Goal: Task Accomplishment & Management: Manage account settings

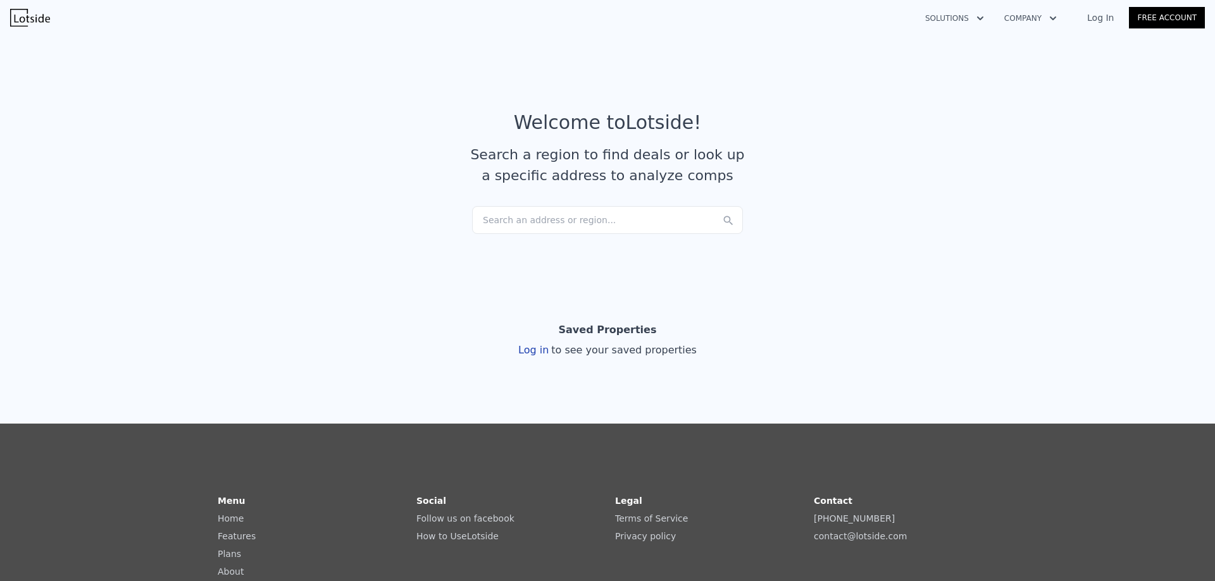
click at [1117, 21] on link "Log In" at bounding box center [1100, 17] width 57 height 13
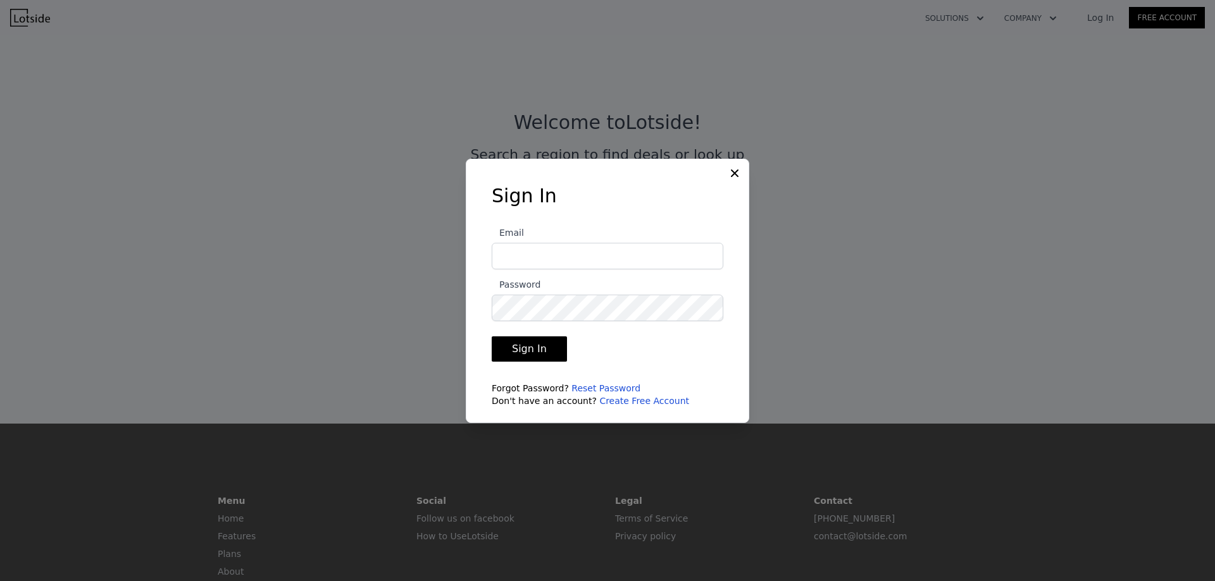
type input "[EMAIL_ADDRESS][DOMAIN_NAME]"
click at [537, 345] on button "Sign In" at bounding box center [529, 349] width 75 height 25
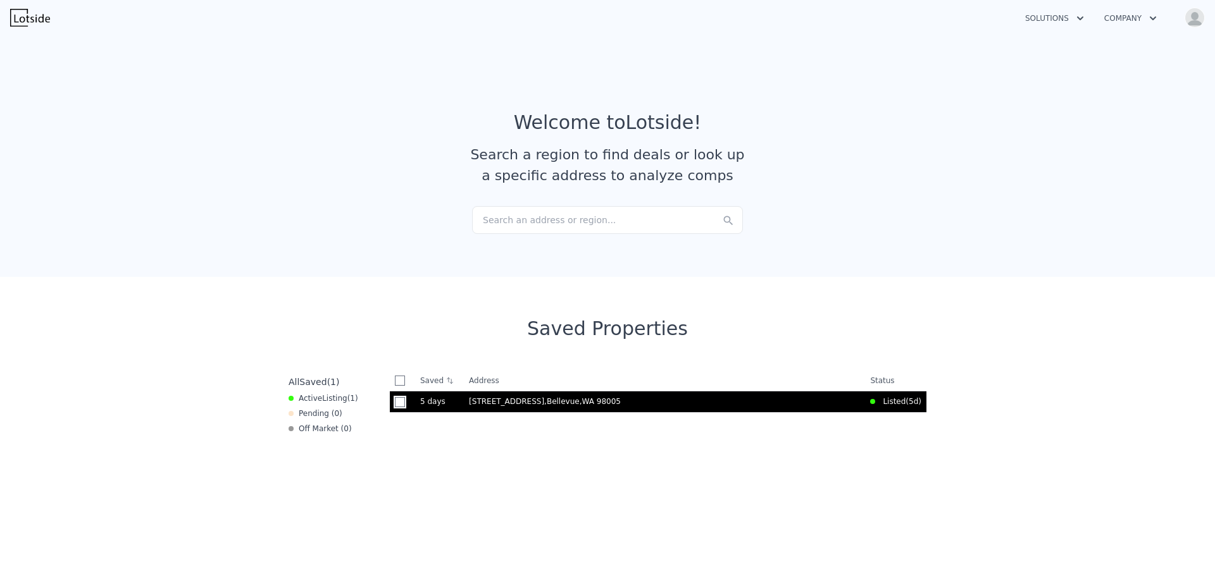
click at [395, 403] on input "checkbox" at bounding box center [400, 402] width 10 height 10
checkbox input "true"
click at [457, 401] on time "5 days" at bounding box center [452, 402] width 39 height 10
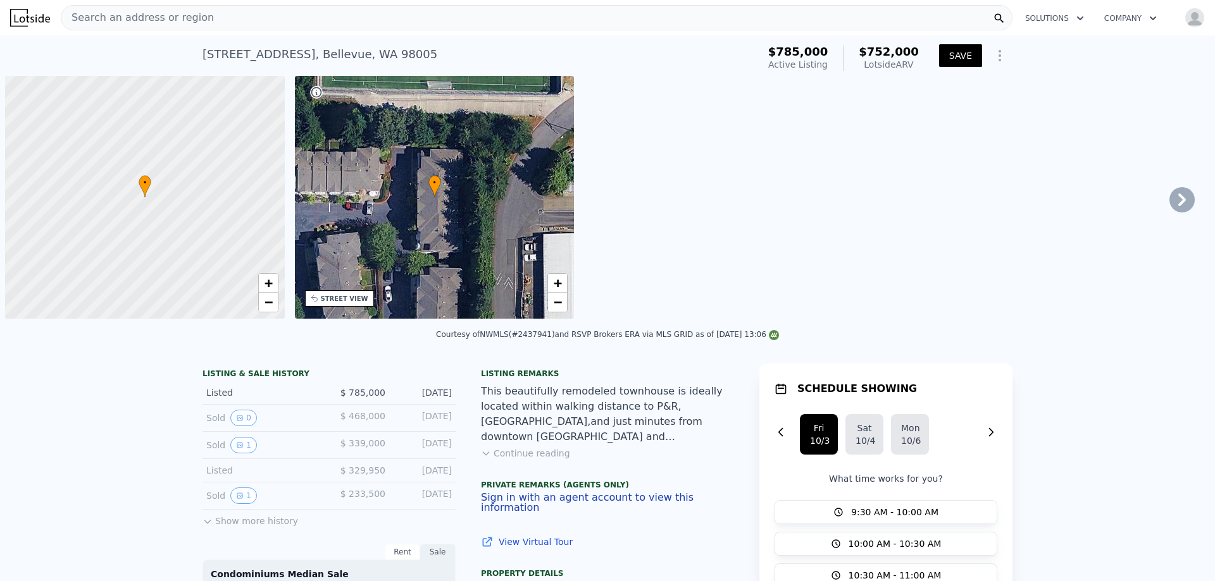
scroll to position [0, 5]
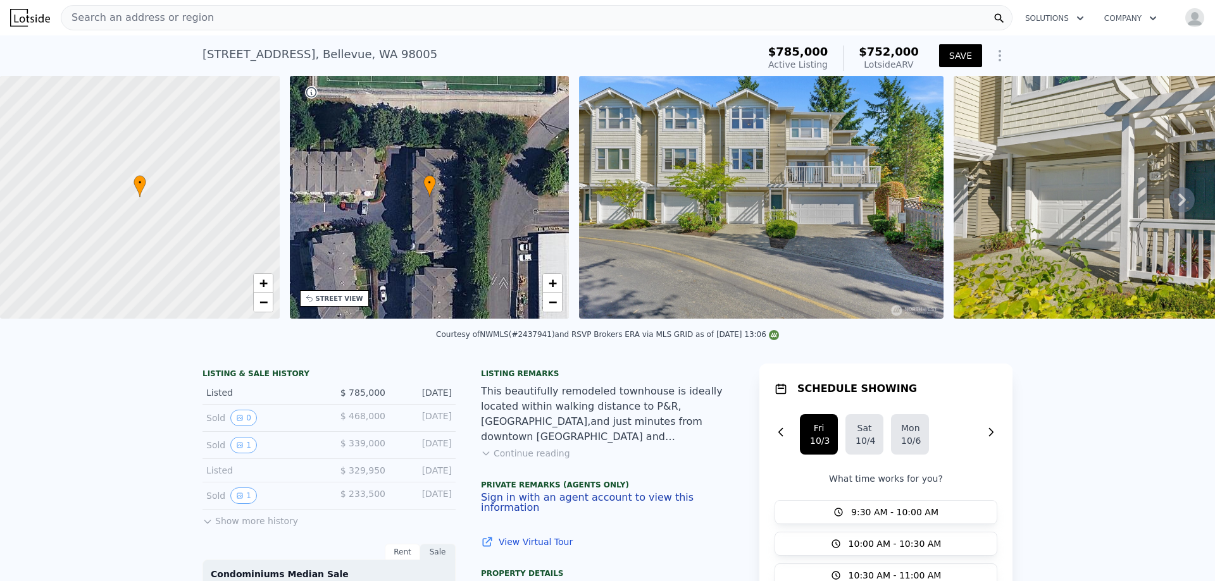
click at [996, 56] on icon "Show Options" at bounding box center [999, 55] width 15 height 15
click at [956, 116] on div "Share Analysis" at bounding box center [941, 113] width 142 height 25
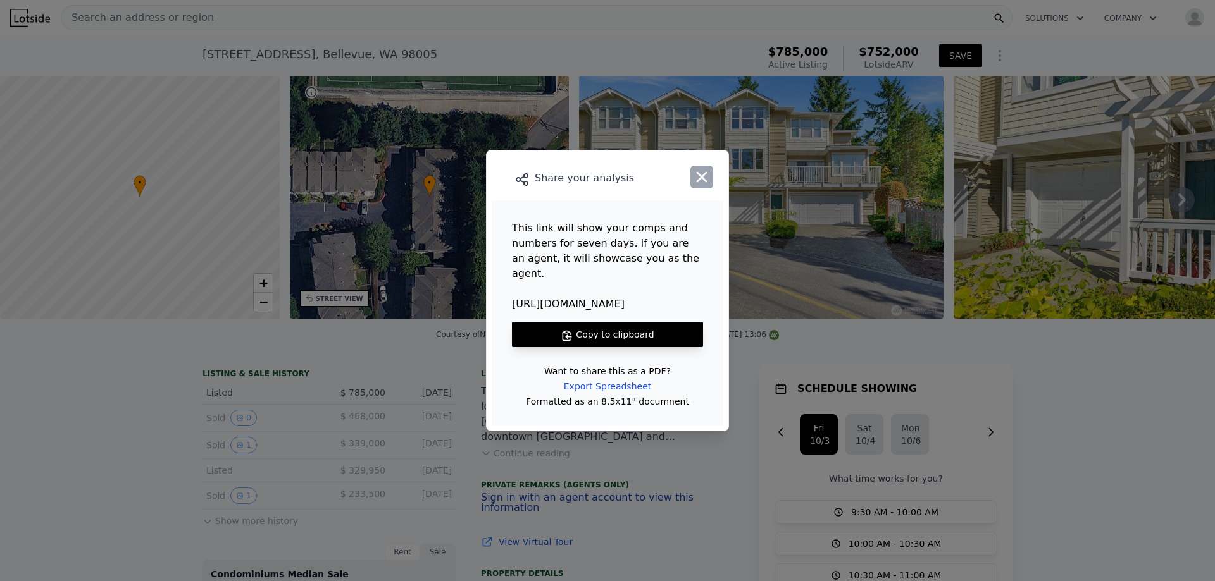
click at [707, 186] on icon "button" at bounding box center [702, 177] width 18 height 18
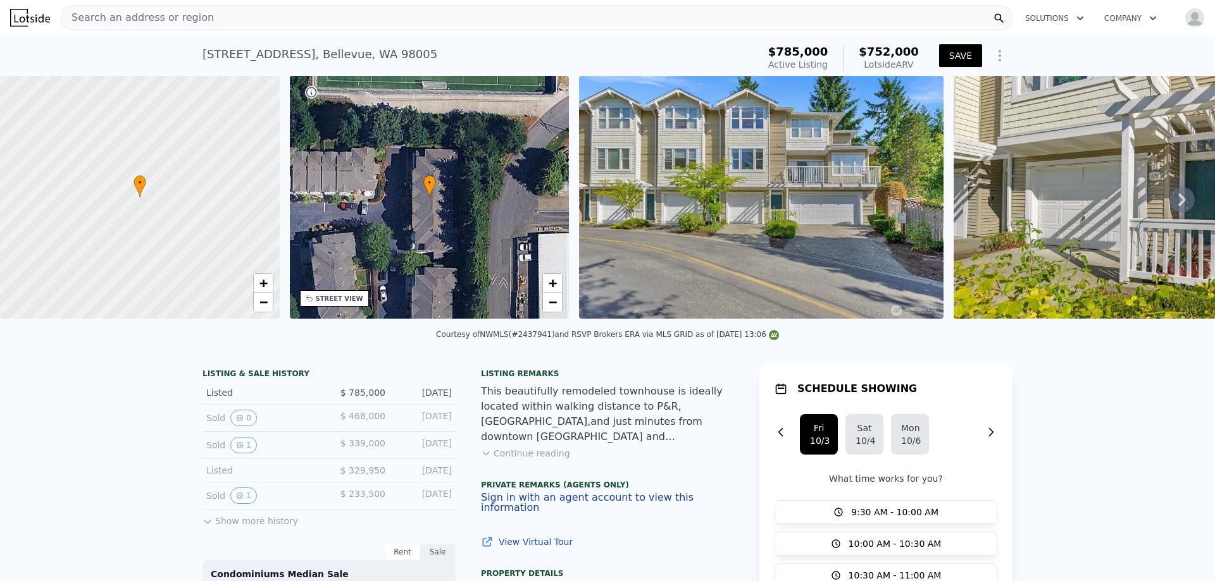
click at [993, 58] on icon "Show Options" at bounding box center [999, 55] width 15 height 15
click at [974, 89] on div "Edit Structure" at bounding box center [941, 88] width 142 height 25
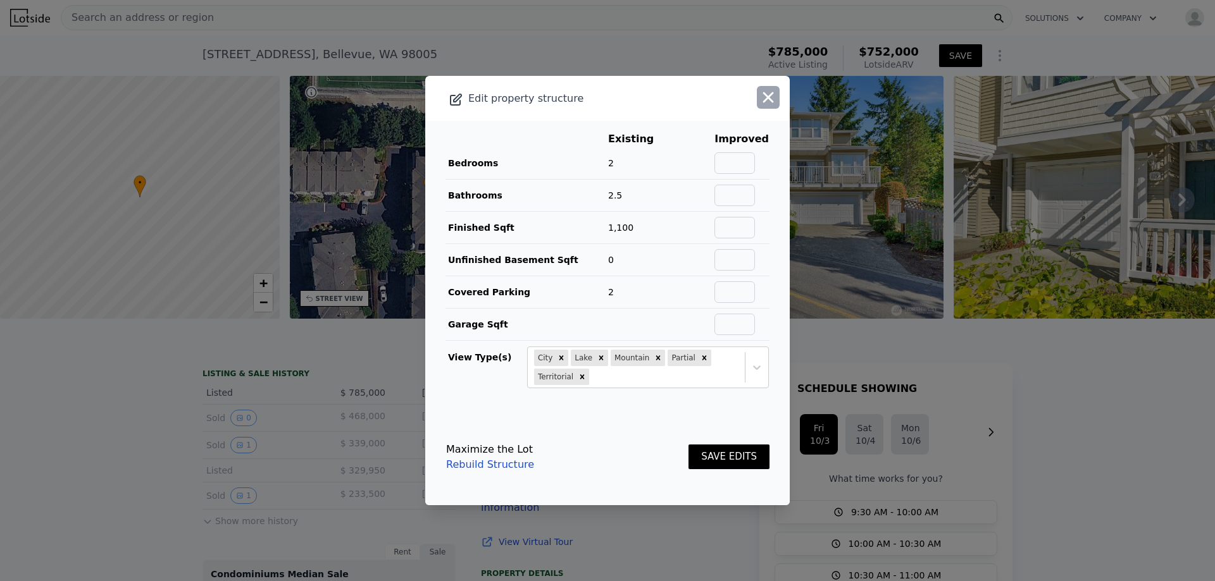
click at [763, 100] on icon "button" at bounding box center [768, 97] width 11 height 11
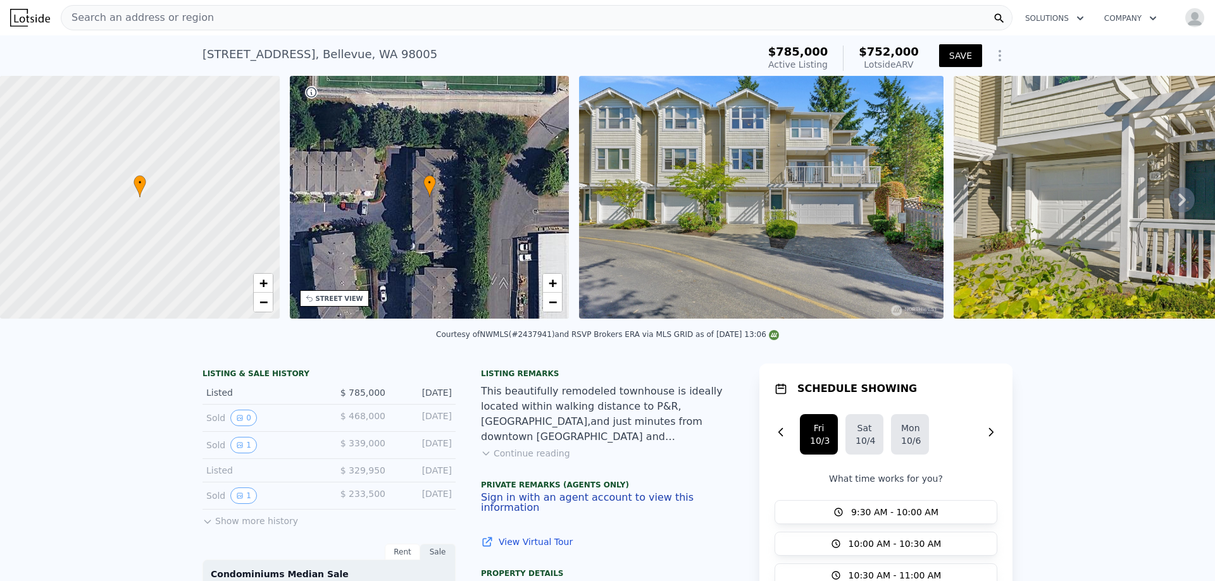
click at [1190, 22] on img "button" at bounding box center [1194, 18] width 20 height 20
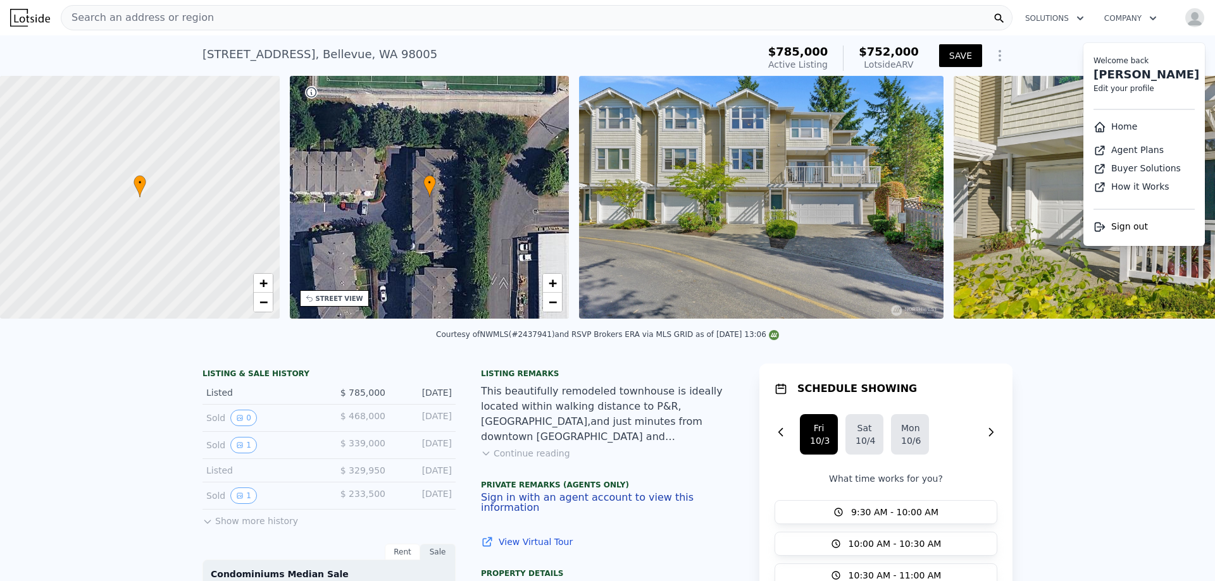
click at [1126, 89] on link "Edit your profile" at bounding box center [1123, 88] width 61 height 9
select select "53"
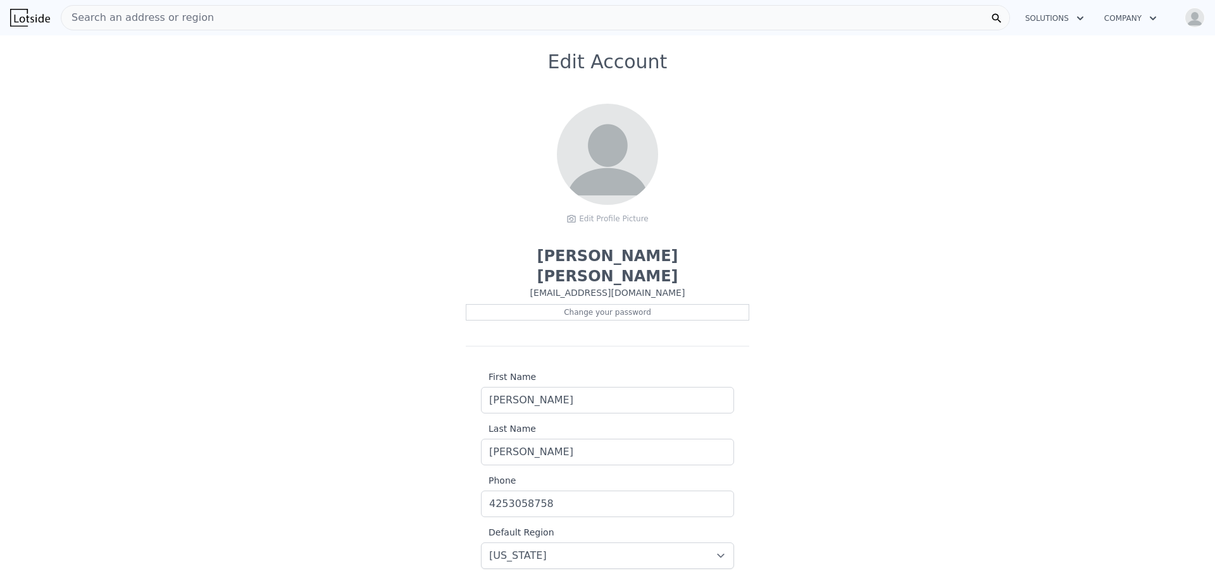
click at [605, 170] on span at bounding box center [607, 154] width 101 height 101
click at [611, 219] on div "Edit Profile Picture" at bounding box center [607, 218] width 101 height 19
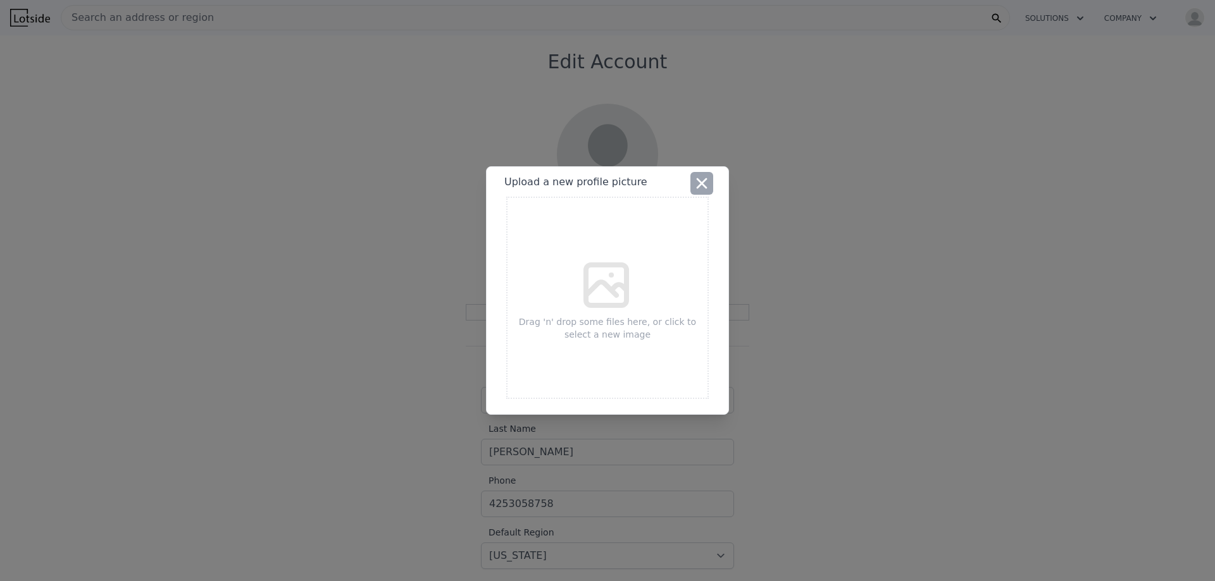
click at [700, 184] on icon "button" at bounding box center [701, 183] width 11 height 11
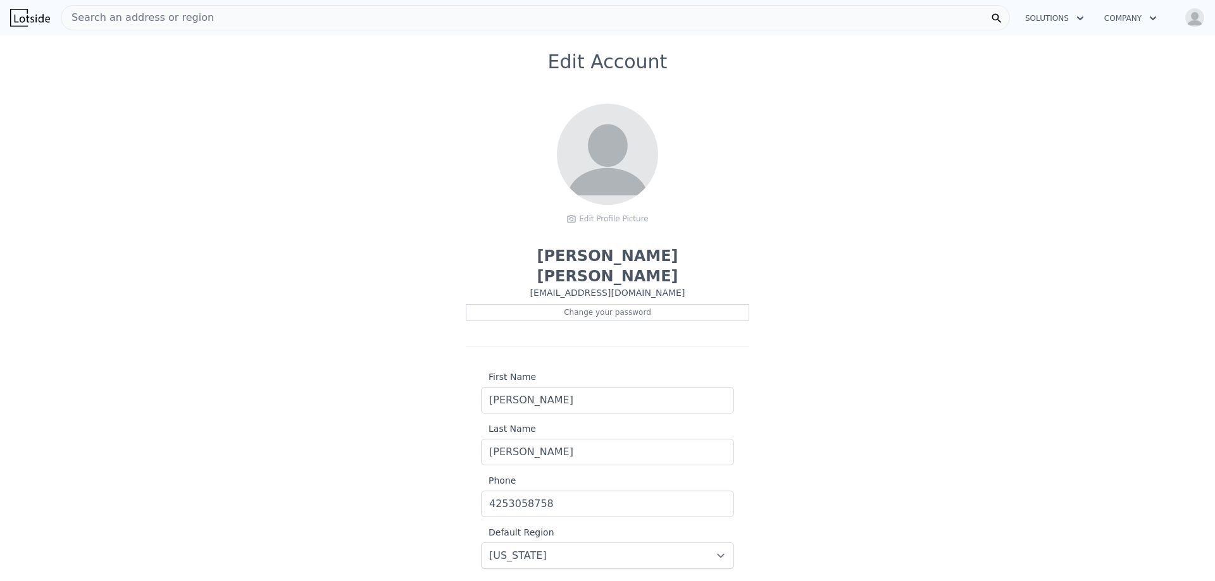
click at [608, 176] on span at bounding box center [607, 154] width 101 height 101
click at [600, 224] on div "Edit Profile Picture" at bounding box center [607, 218] width 101 height 19
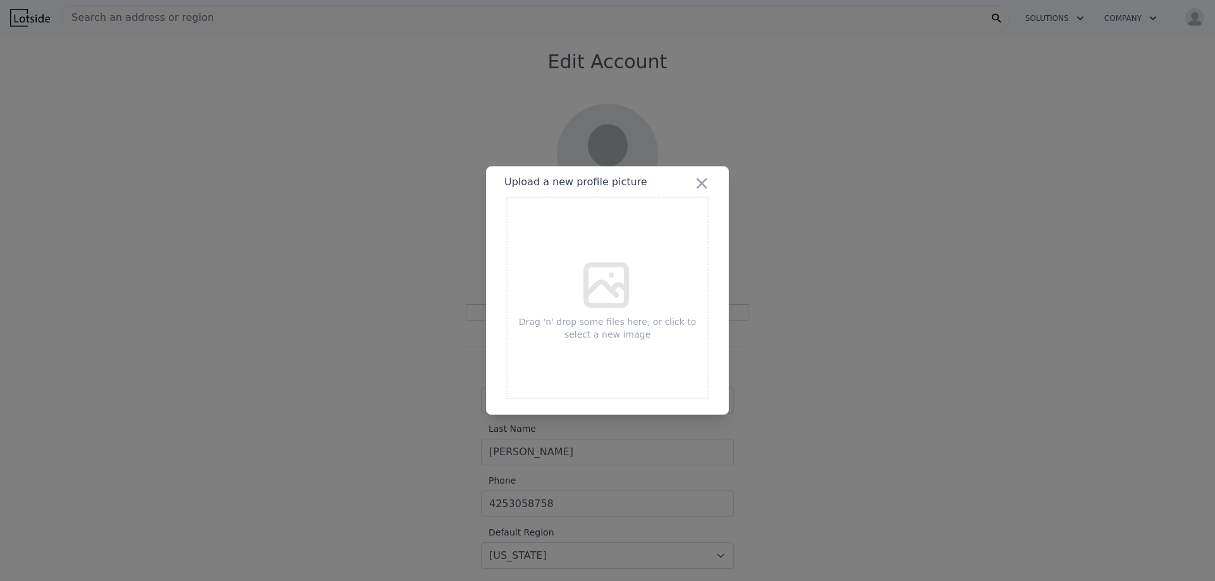
click at [609, 301] on icon at bounding box center [606, 285] width 61 height 61
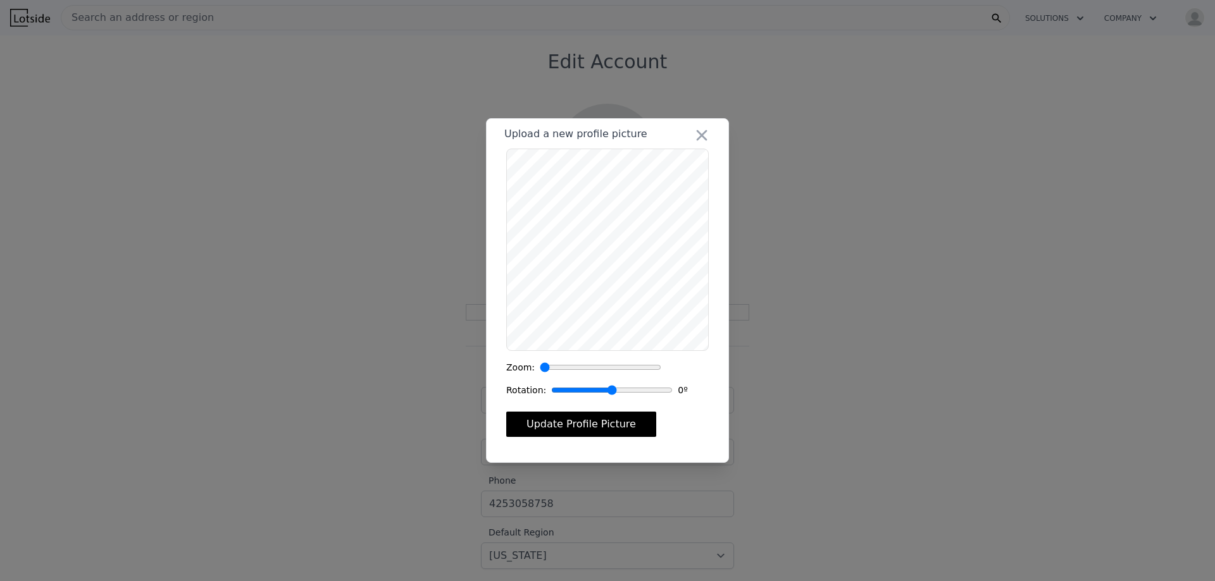
drag, startPoint x: 582, startPoint y: 430, endPoint x: 540, endPoint y: 370, distance: 73.2
click at [540, 370] on div "Zoom: Rotation: 0 º Update Profile Picture" at bounding box center [607, 301] width 202 height 304
drag, startPoint x: 540, startPoint y: 370, endPoint x: 552, endPoint y: 371, distance: 11.4
click at [552, 371] on input "range" at bounding box center [600, 367] width 121 height 13
drag, startPoint x: 556, startPoint y: 369, endPoint x: 505, endPoint y: 375, distance: 51.0
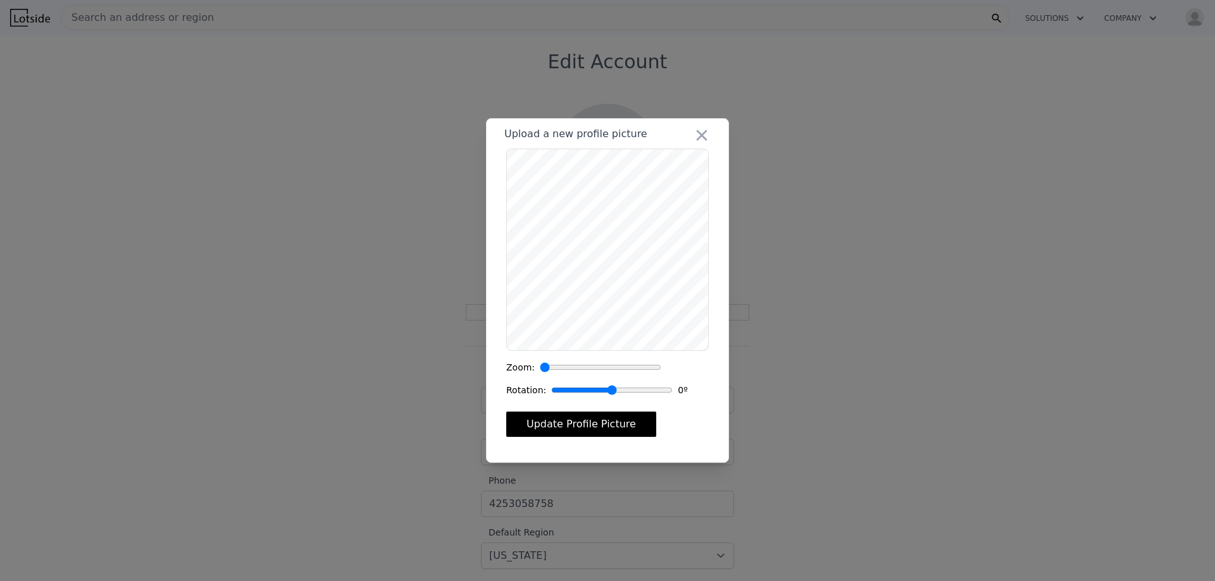
type input "1"
click at [540, 374] on input "range" at bounding box center [600, 367] width 121 height 13
click at [588, 430] on button "Update Profile Picture" at bounding box center [581, 424] width 150 height 25
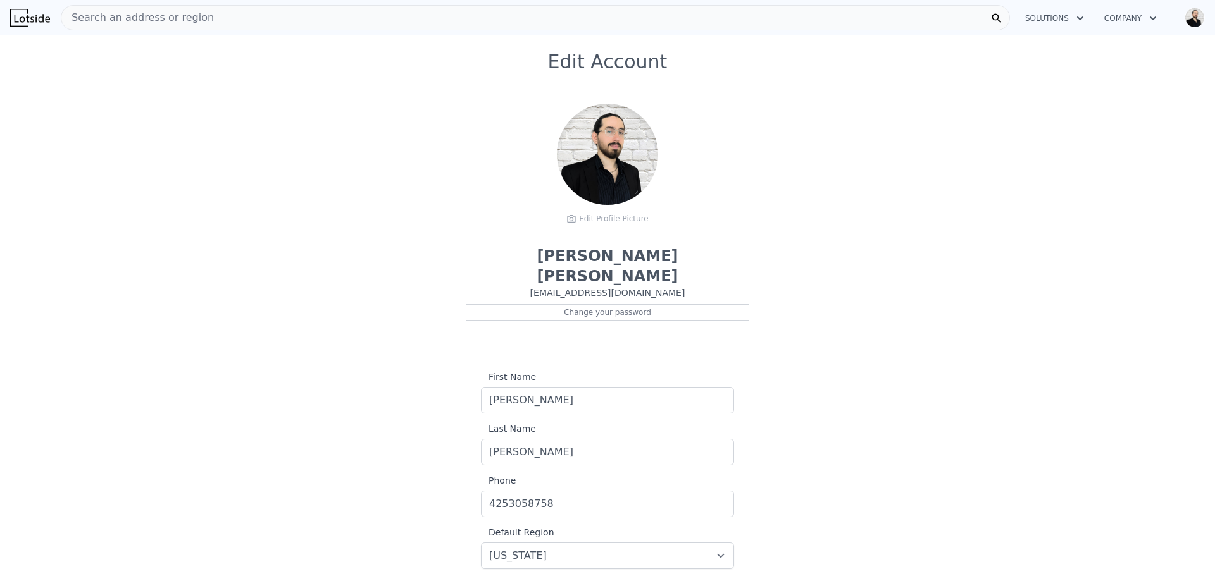
scroll to position [108, 0]
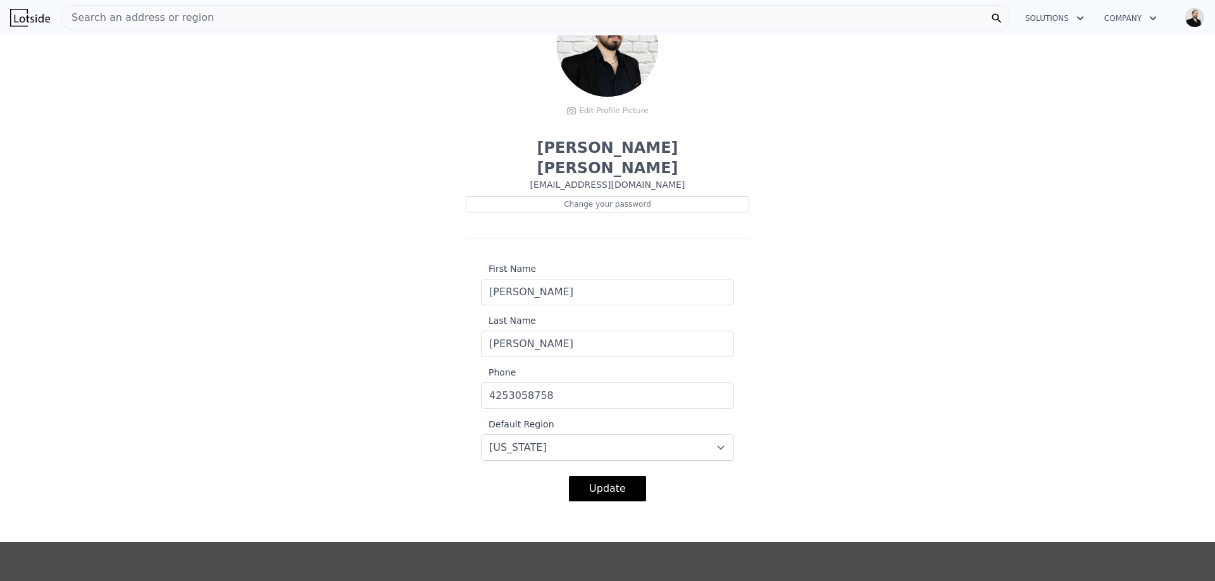
click at [628, 476] on button "Update" at bounding box center [607, 488] width 77 height 25
click at [1159, 20] on button "Company" at bounding box center [1130, 18] width 73 height 23
click at [1067, 23] on button "Solutions" at bounding box center [1054, 18] width 79 height 23
click at [1099, 53] on link "Agents Solutions" at bounding box center [1086, 48] width 142 height 23
click at [101, 22] on span "Search an address or region" at bounding box center [137, 17] width 152 height 15
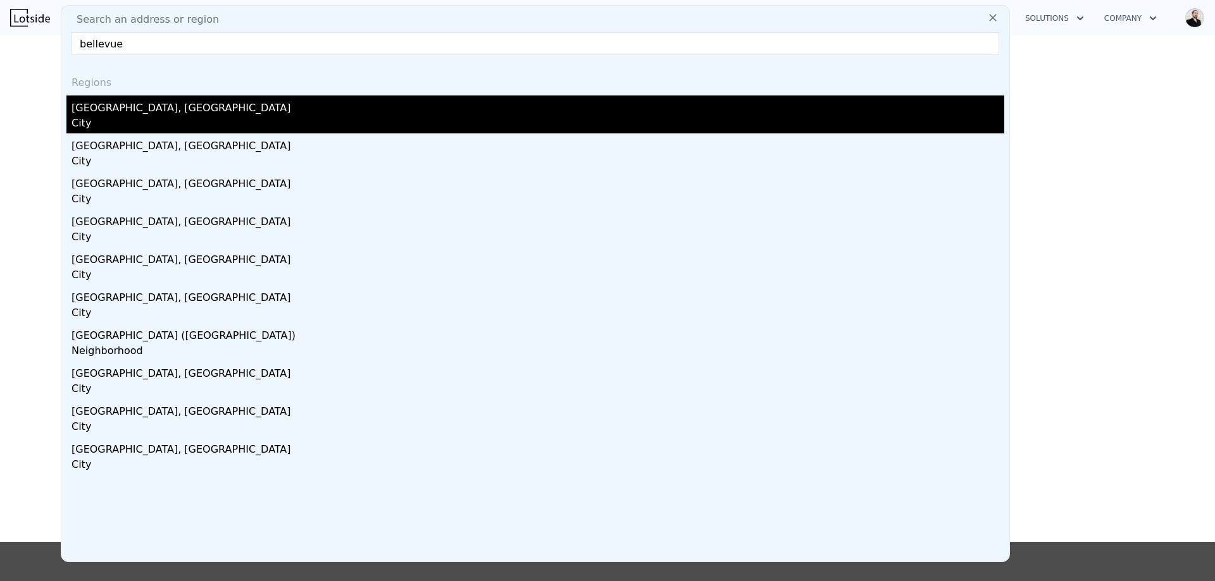
type input "bellevue"
click at [116, 111] on div "Bellevue, WA" at bounding box center [537, 106] width 932 height 20
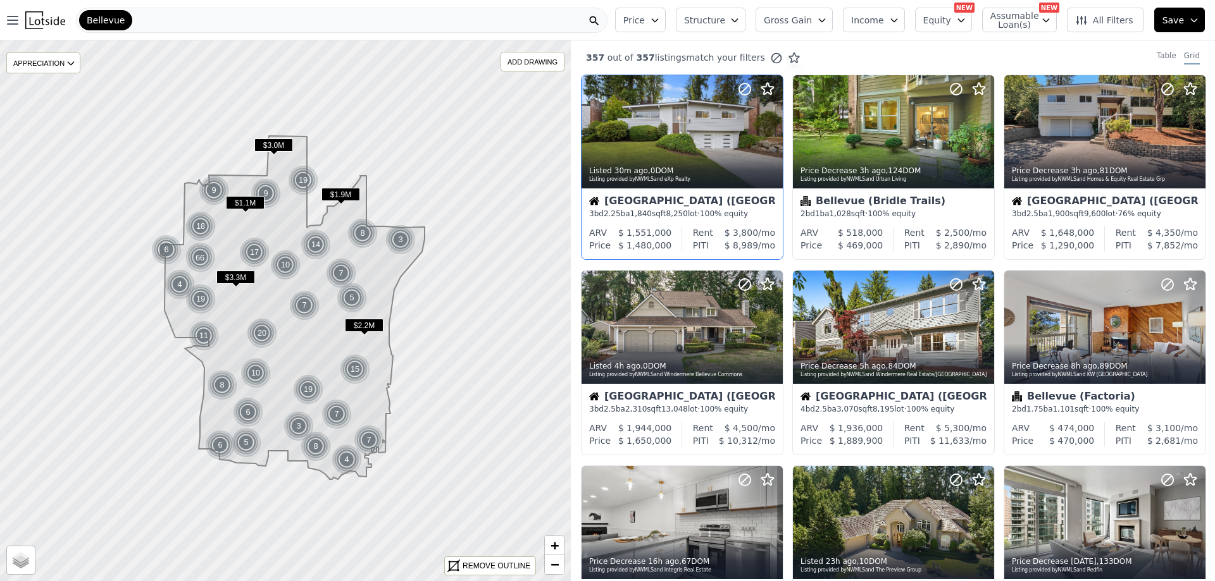
click at [690, 130] on div at bounding box center [681, 131] width 201 height 113
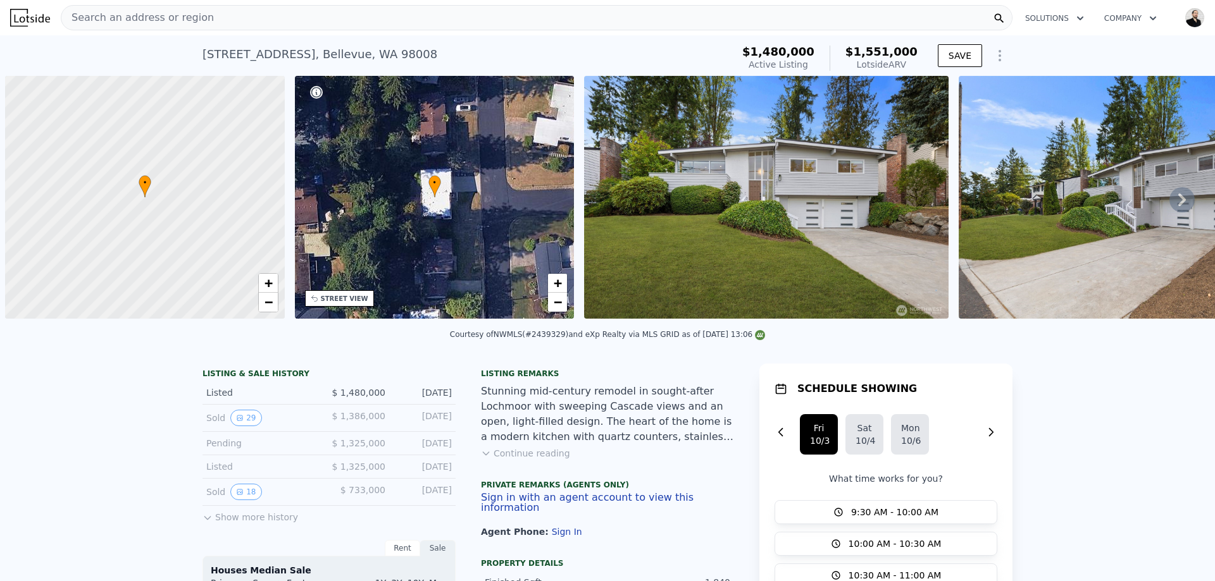
scroll to position [0, 5]
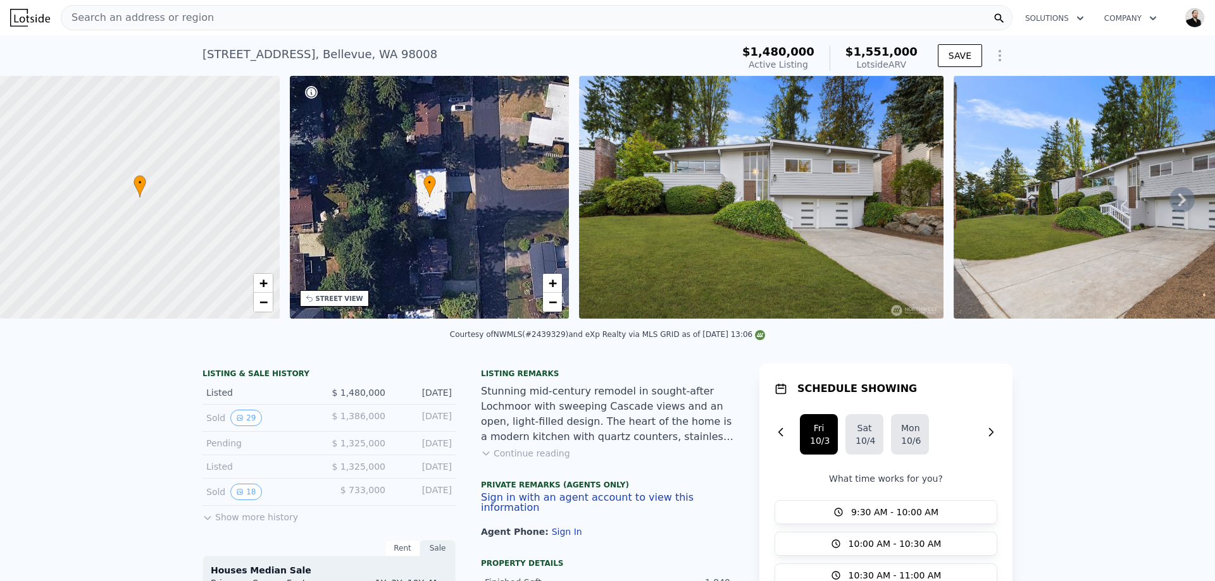
click at [568, 508] on button "Sign in with an agent account to view this information" at bounding box center [607, 503] width 253 height 20
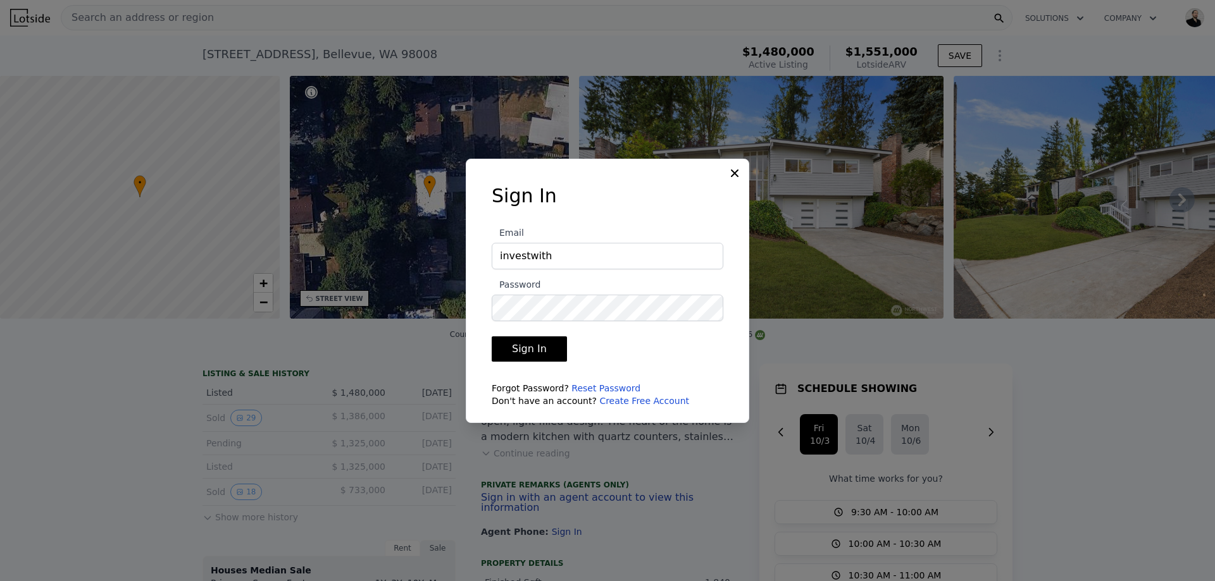
click at [595, 256] on input "investwith" at bounding box center [608, 256] width 232 height 27
type input "[EMAIL_ADDRESS][DOMAIN_NAME]"
click at [535, 348] on button "Sign In" at bounding box center [529, 349] width 75 height 25
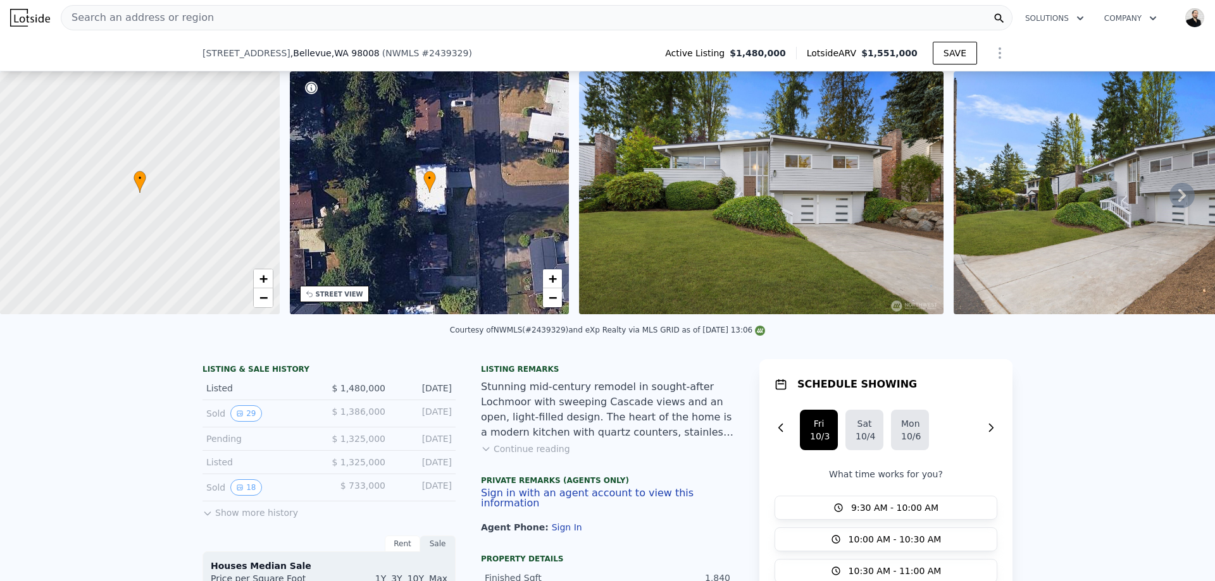
scroll to position [95, 0]
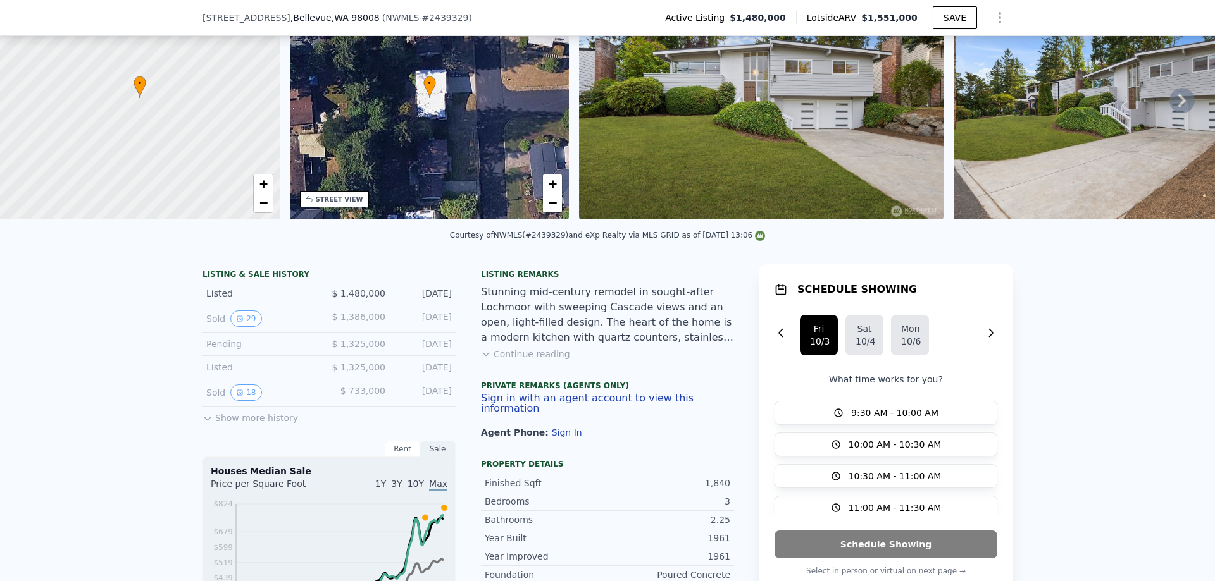
click at [529, 361] on button "Continue reading" at bounding box center [525, 354] width 89 height 13
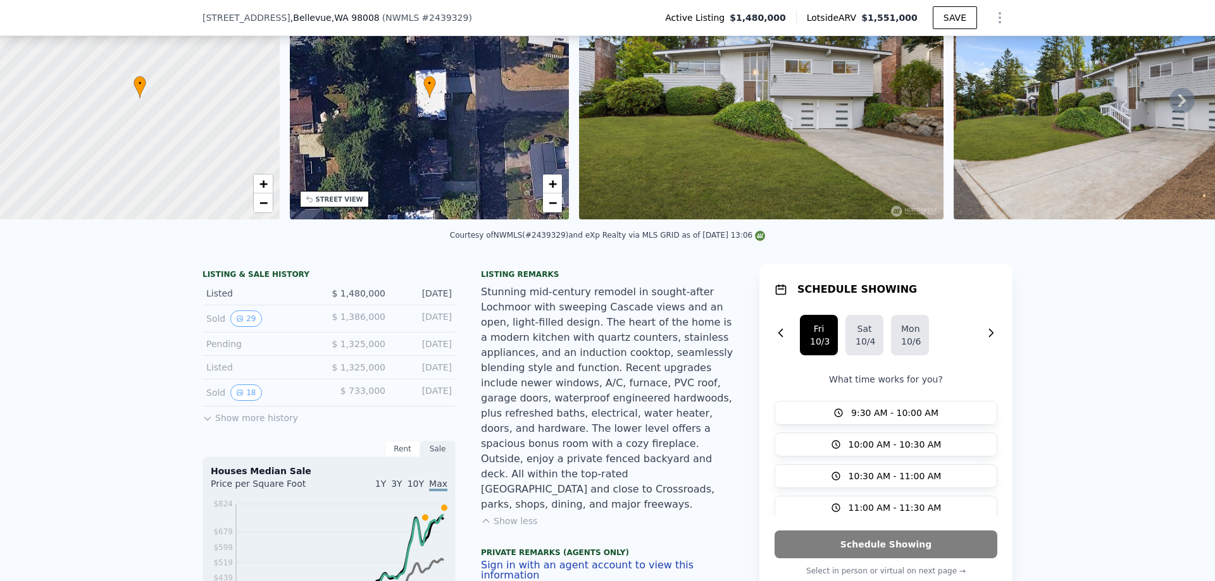
scroll to position [225, 0]
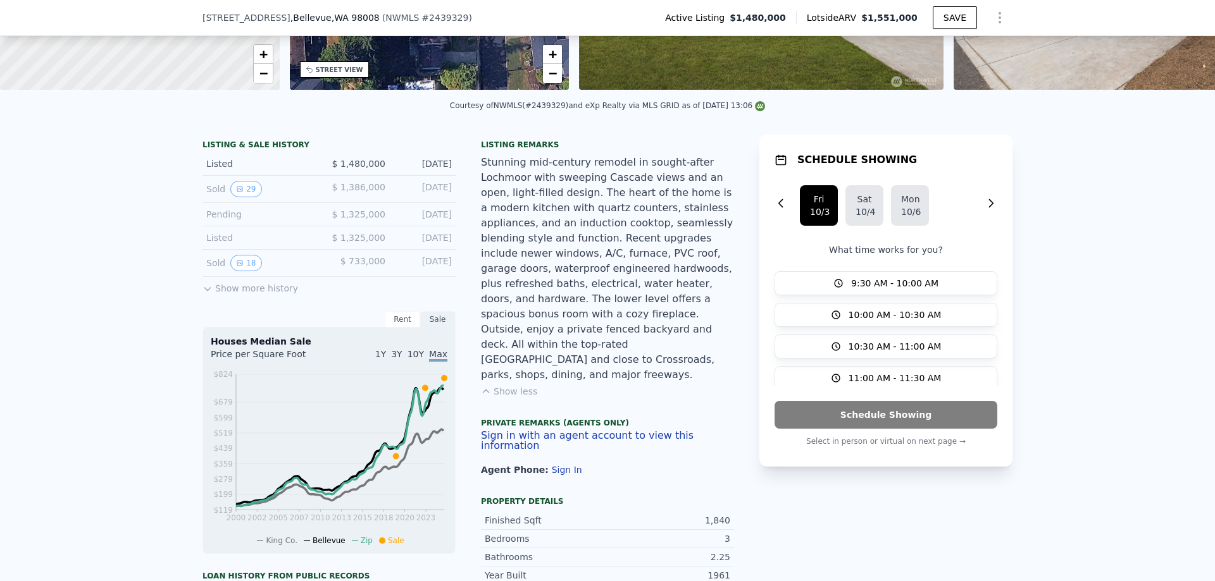
click at [588, 431] on button "Sign in with an agent account to view this information" at bounding box center [607, 441] width 253 height 20
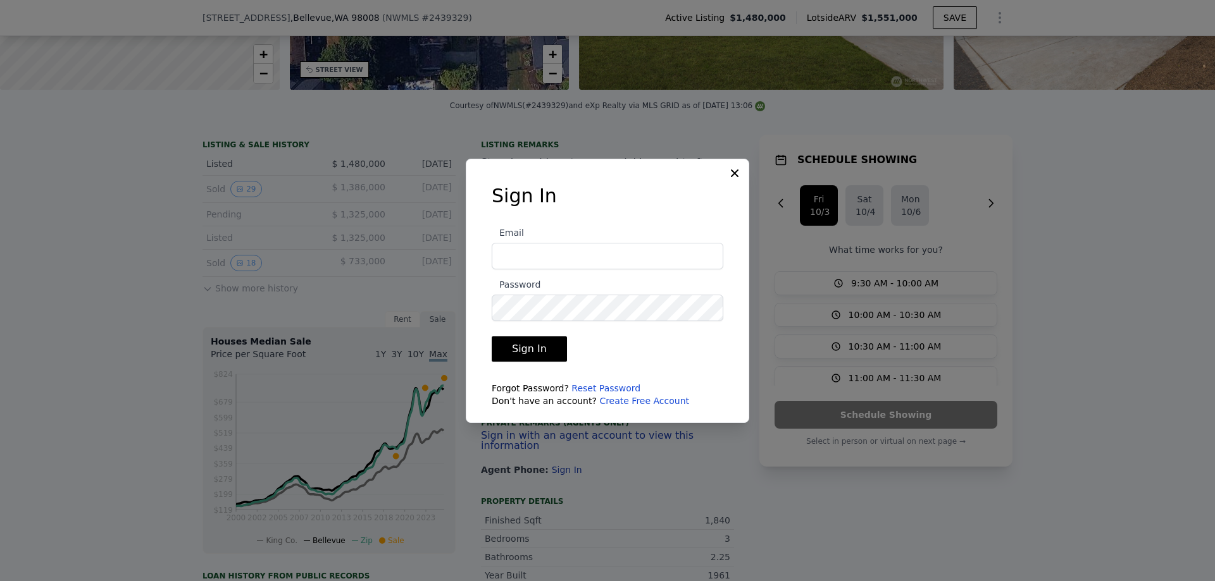
type input "[EMAIL_ADDRESS][DOMAIN_NAME]"
click at [530, 347] on button "Sign In" at bounding box center [529, 349] width 75 height 25
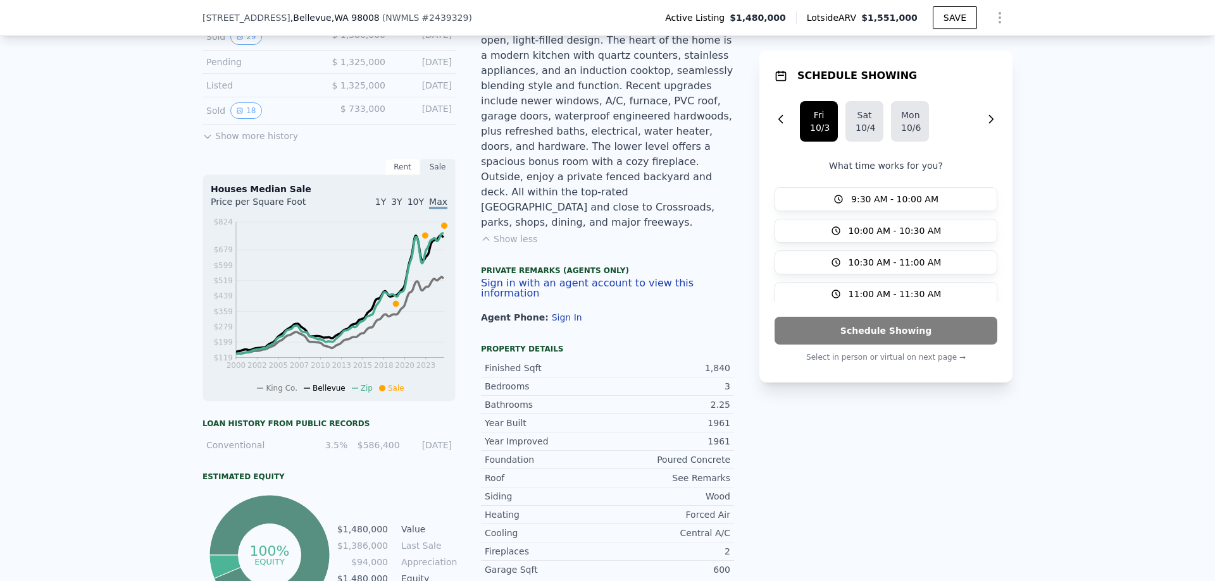
scroll to position [262, 0]
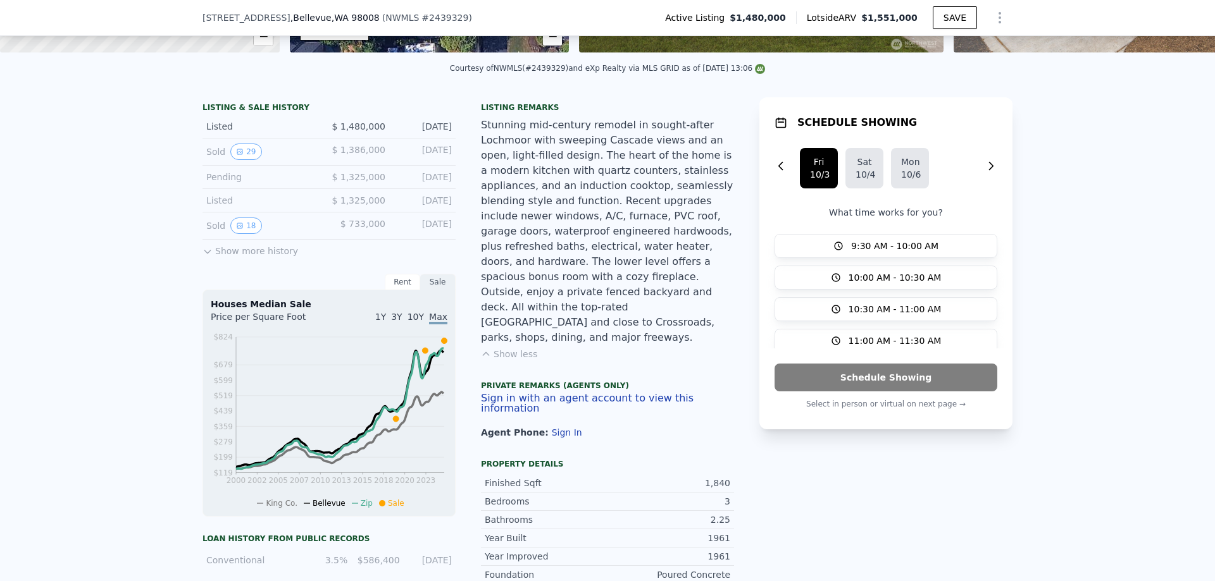
click at [552, 428] on button "Sign In" at bounding box center [567, 433] width 30 height 10
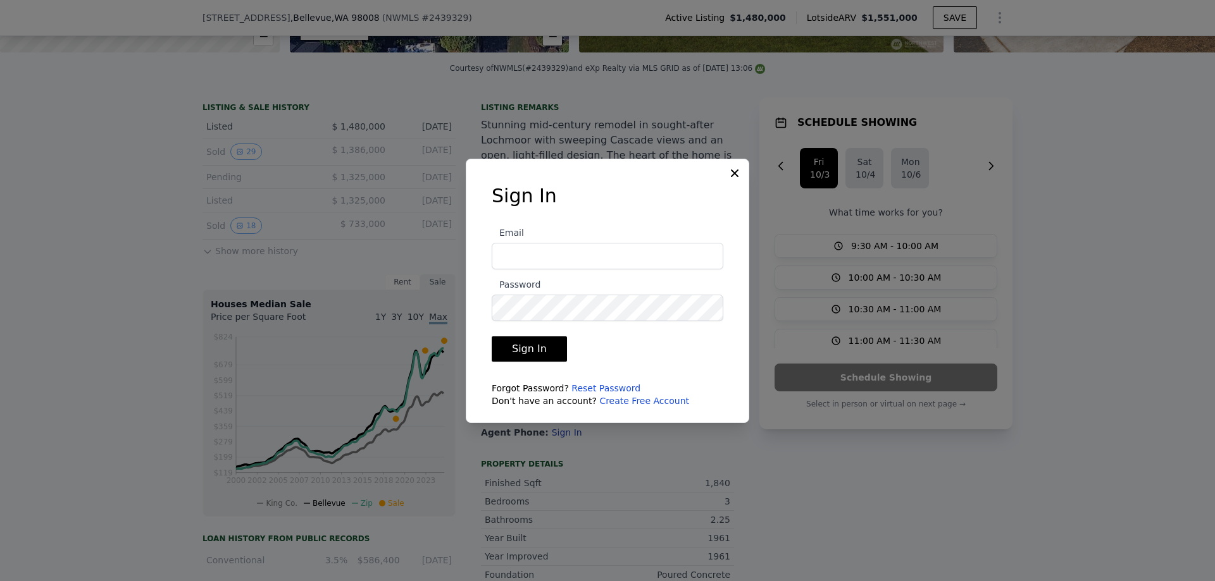
type input "[EMAIL_ADDRESS][DOMAIN_NAME]"
click at [733, 178] on icon at bounding box center [734, 173] width 13 height 13
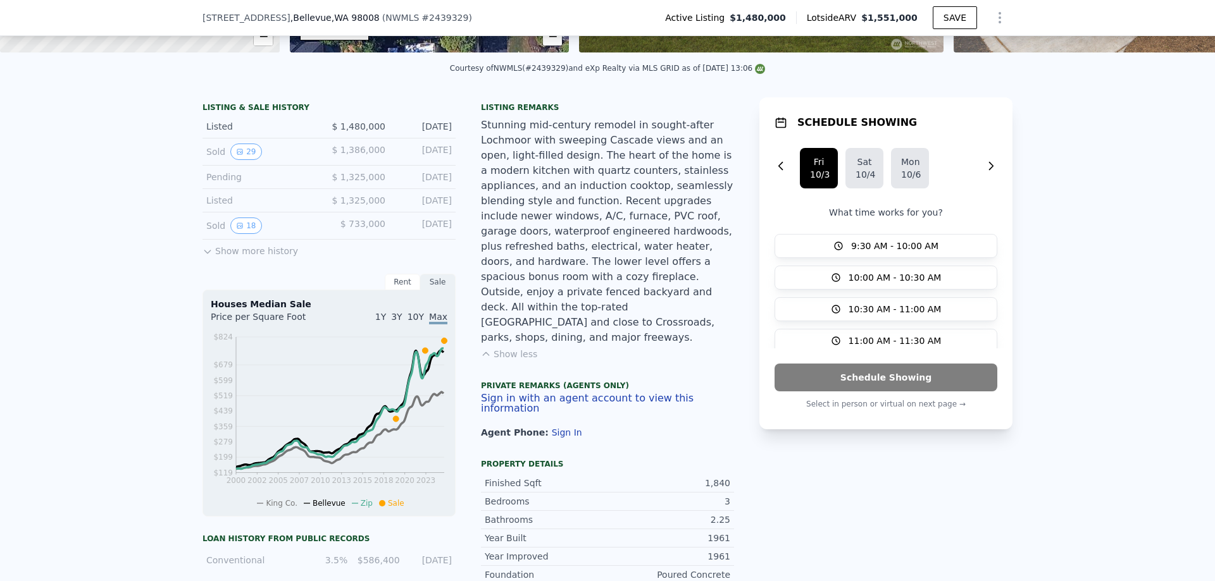
click at [733, 175] on div "LISTING & SALE HISTORY Listed $ 1,480,000 [DATE] Sold 29 $ 1,386,000 [DATE] Pen…" at bounding box center [607, 552] width 810 height 910
